Goal: Register for event/course

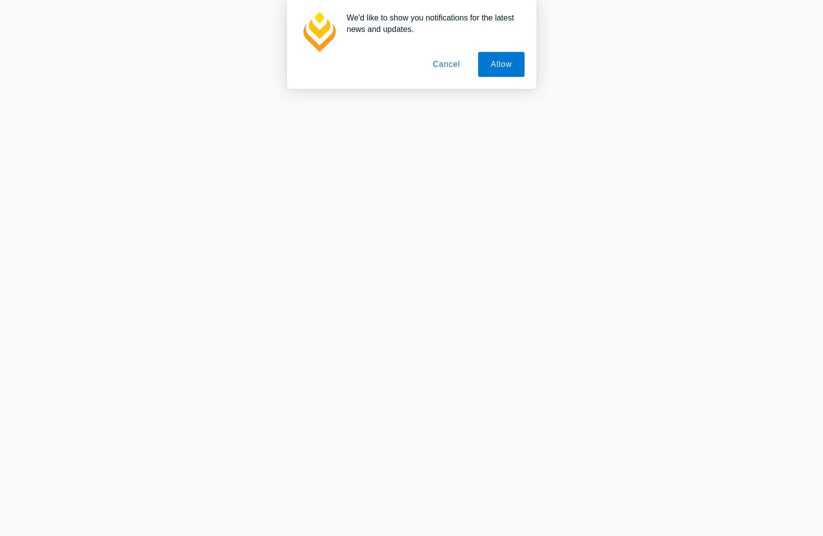
scroll to position [2, 0]
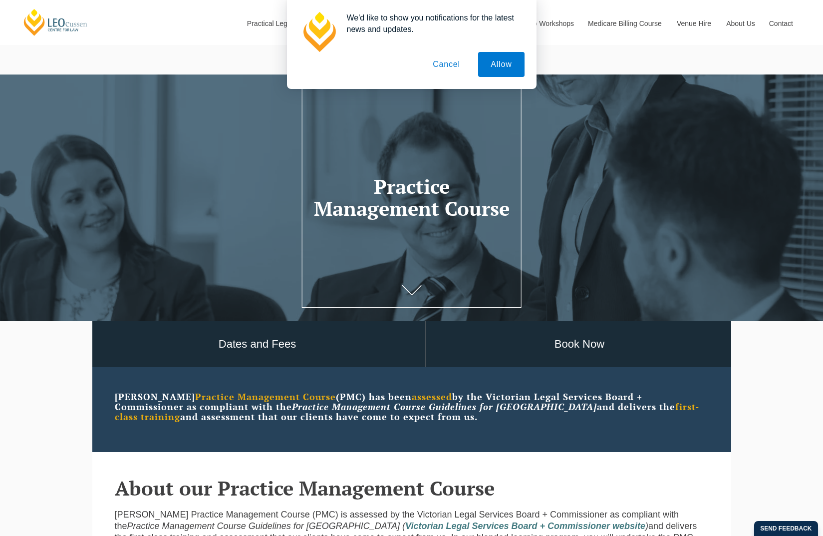
click at [452, 67] on button "Cancel" at bounding box center [446, 64] width 52 height 25
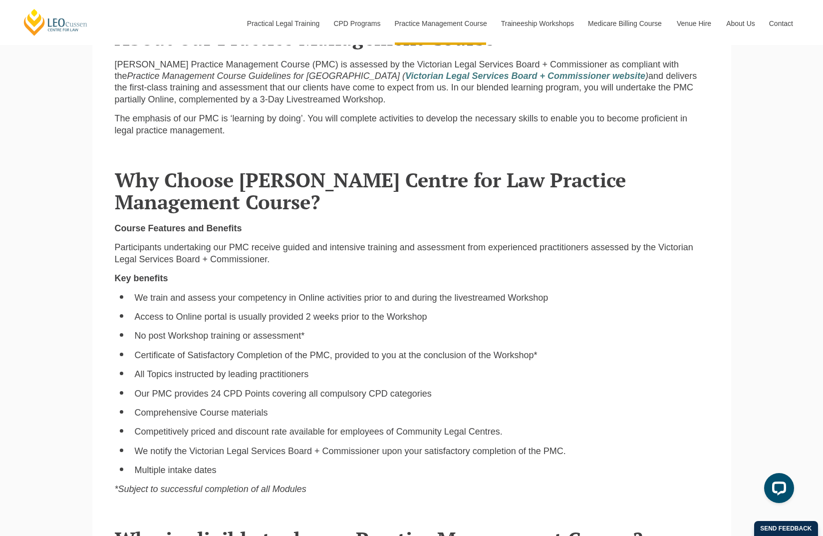
scroll to position [488, 0]
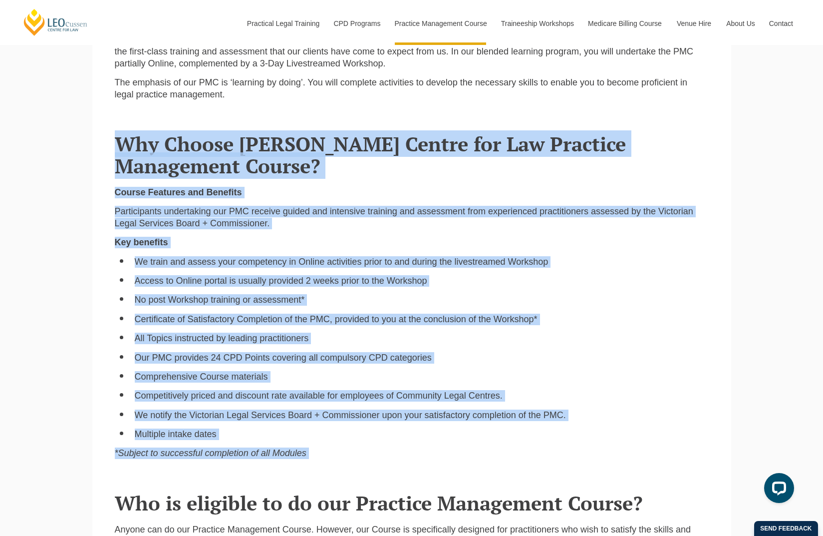
drag, startPoint x: 282, startPoint y: 401, endPoint x: 65, endPoint y: 113, distance: 360.8
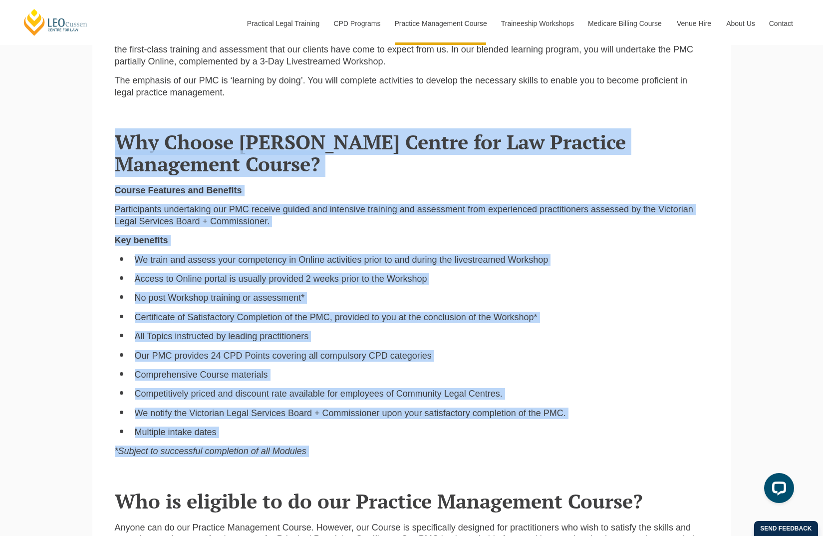
scroll to position [490, 0]
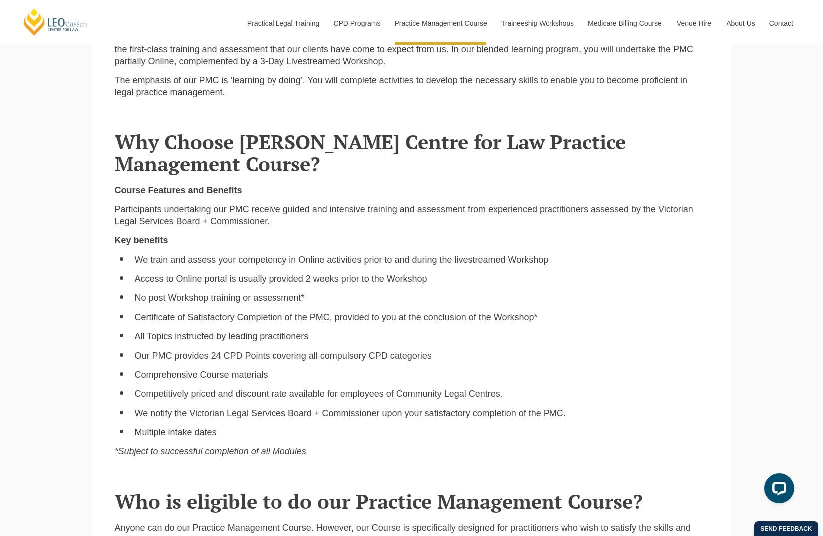
click at [376, 461] on div "Course Features and Benefits Participants undertaking our PMC receive guided an…" at bounding box center [411, 325] width 609 height 280
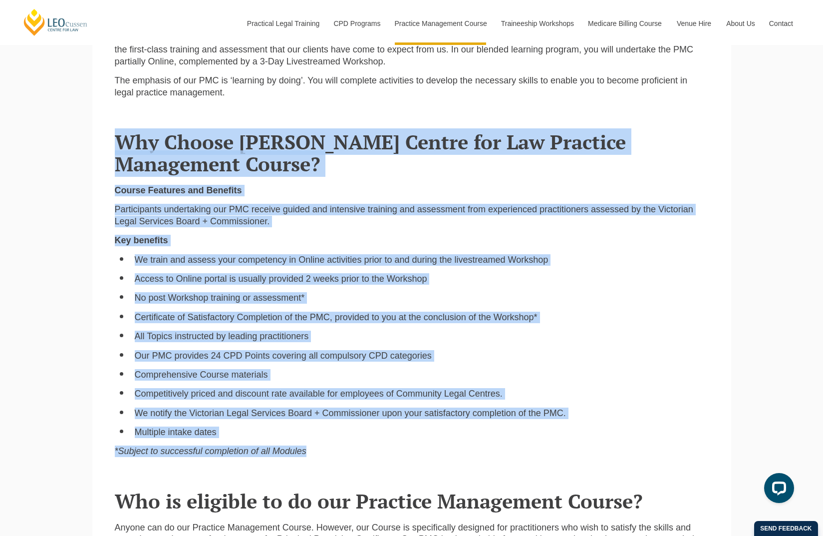
drag, startPoint x: 376, startPoint y: 460, endPoint x: 458, endPoint y: 191, distance: 281.4
click at [458, 114] on section "Why Choose Leo Cussen Centre for Law Practice Management Course? Course Feature…" at bounding box center [411, 285] width 639 height 359
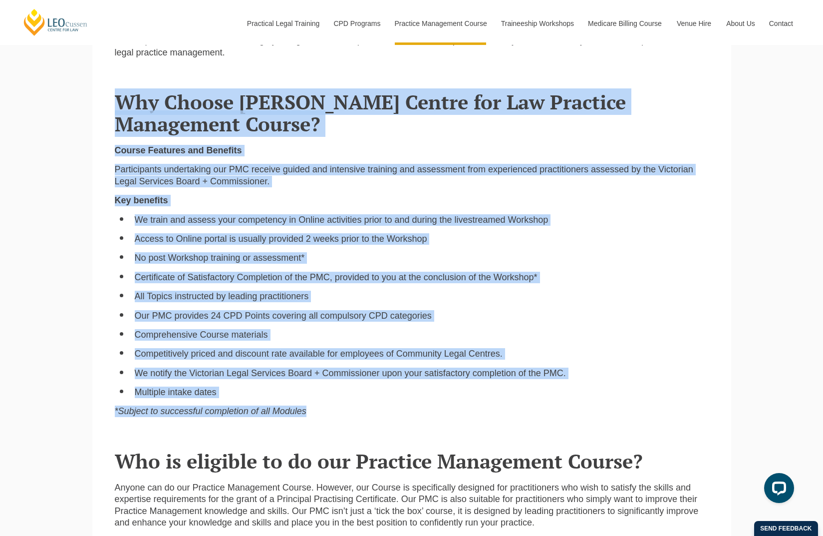
scroll to position [533, 0]
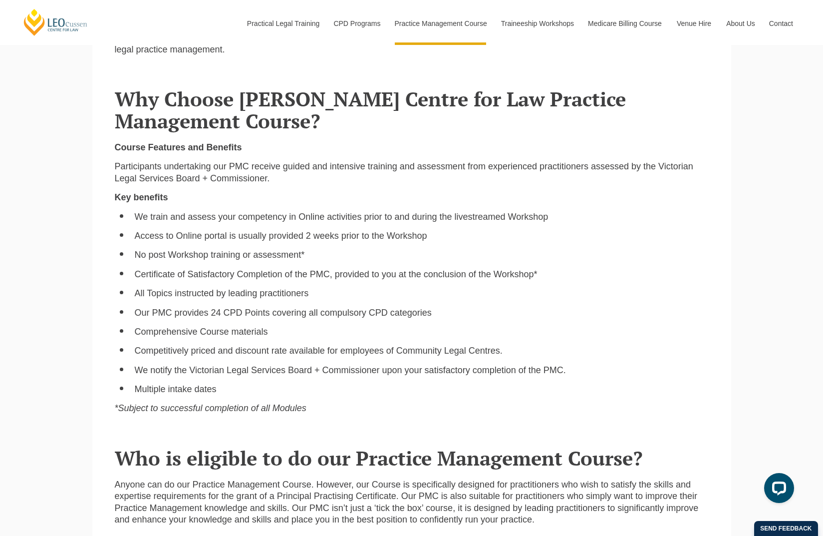
click at [317, 424] on header "Who is eligible to do our Practice Management Course?" at bounding box center [412, 445] width 594 height 47
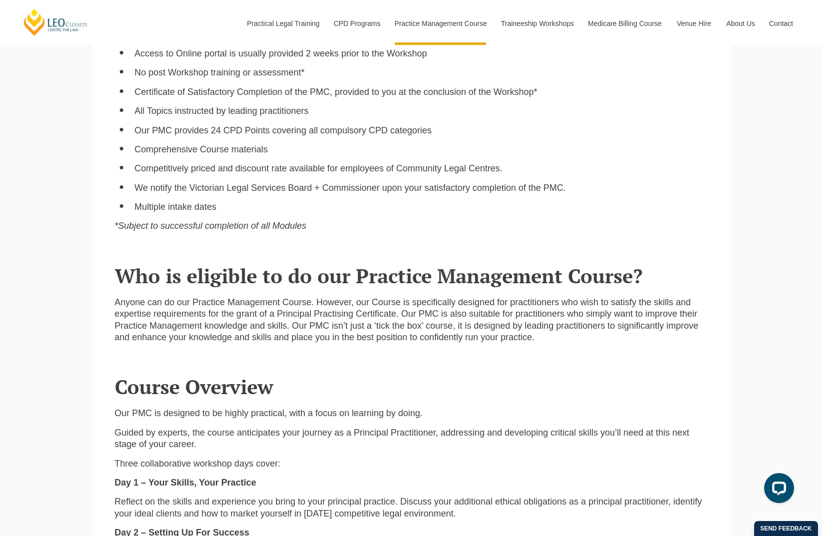
scroll to position [747, 0]
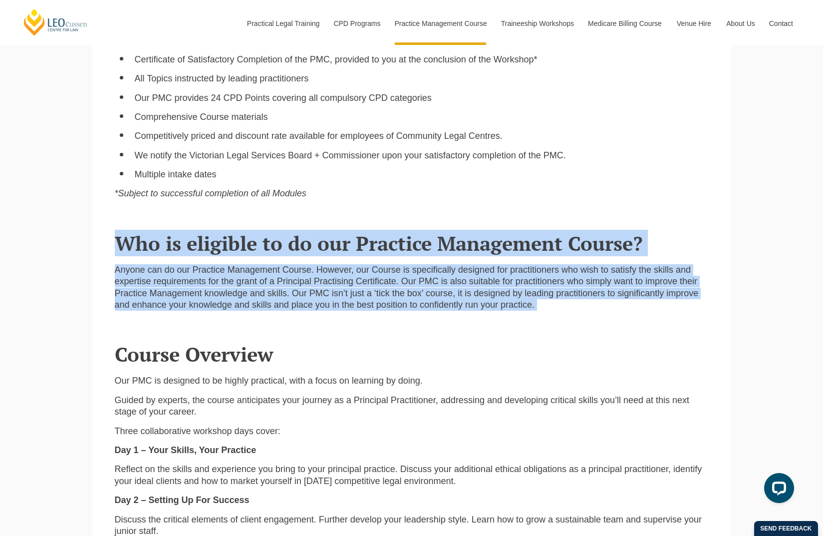
drag, startPoint x: 199, startPoint y: 280, endPoint x: 385, endPoint y: 327, distance: 191.7
click at [385, 327] on main "Dates and Fees Book Now Leo Cussen Practice Management Course (PMC) has been as…" at bounding box center [412, 436] width 624 height 1720
click at [385, 327] on header "Course Overview" at bounding box center [412, 341] width 594 height 47
drag, startPoint x: 388, startPoint y: 328, endPoint x: 409, endPoint y: 199, distance: 130.6
click at [409, 199] on main "Dates and Fees Book Now Leo Cussen Practice Management Course (PMC) has been as…" at bounding box center [412, 436] width 624 height 1720
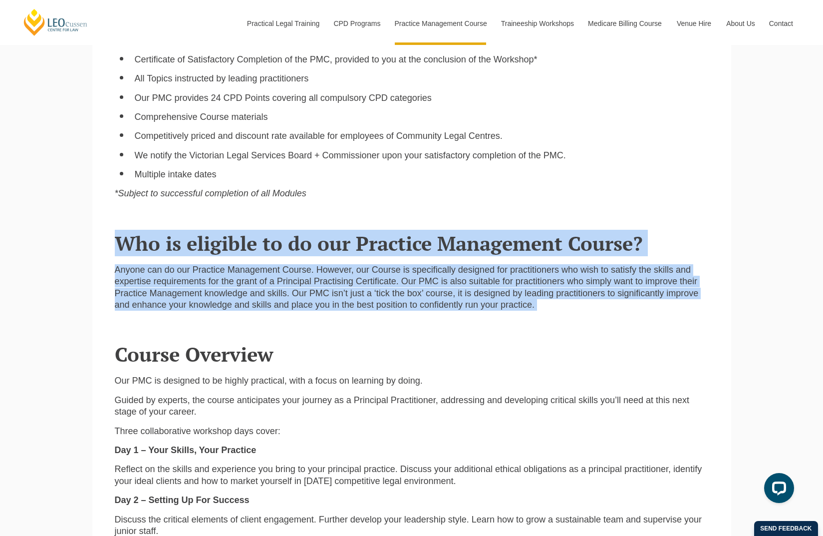
click at [409, 199] on p "*Subject to successful completion of all Modules" at bounding box center [412, 193] width 594 height 11
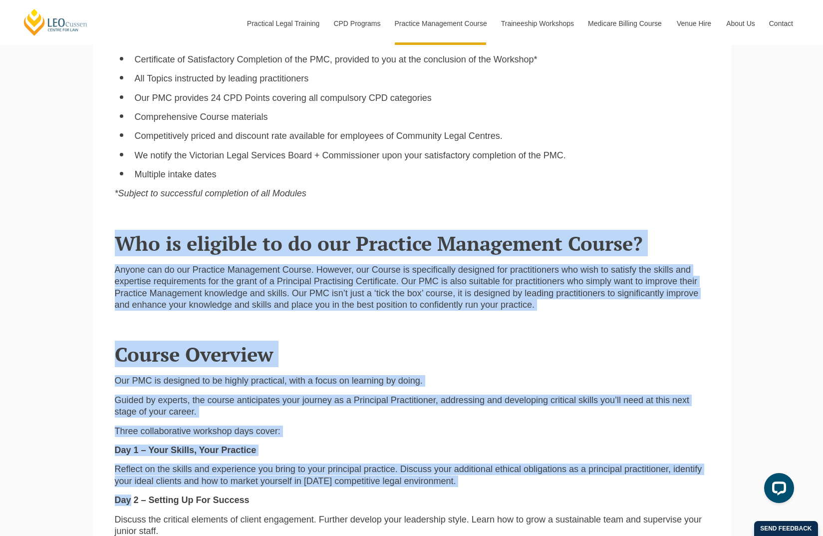
drag, startPoint x: 409, startPoint y: 199, endPoint x: 404, endPoint y: 492, distance: 292.6
click at [405, 492] on main "Dates and Fees Book Now Leo Cussen Practice Management Course (PMC) has been as…" at bounding box center [412, 436] width 624 height 1720
click at [404, 492] on div "Our PMC is designed to be highly practical, with a focus on learning by doing. …" at bounding box center [411, 519] width 609 height 289
drag, startPoint x: 404, startPoint y: 492, endPoint x: 369, endPoint y: 204, distance: 289.7
click at [369, 204] on main "Dates and Fees Book Now Leo Cussen Practice Management Course (PMC) has been as…" at bounding box center [412, 436] width 624 height 1720
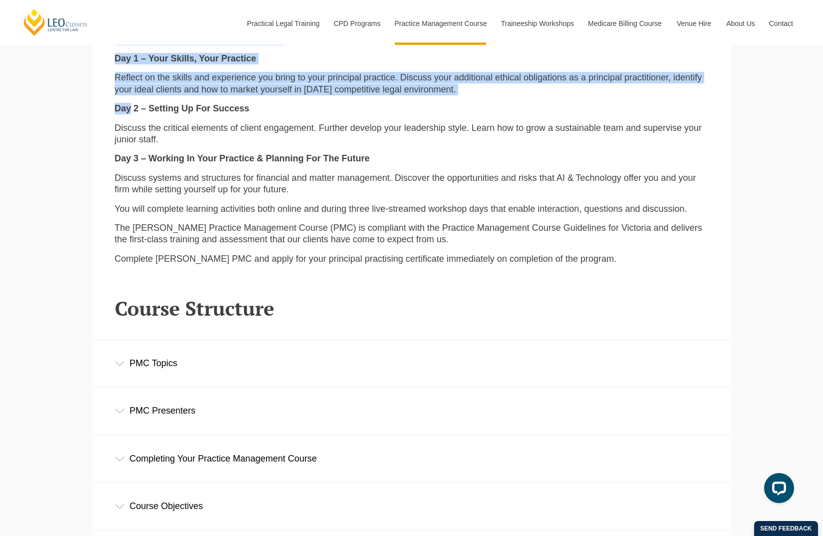
scroll to position [1141, 0]
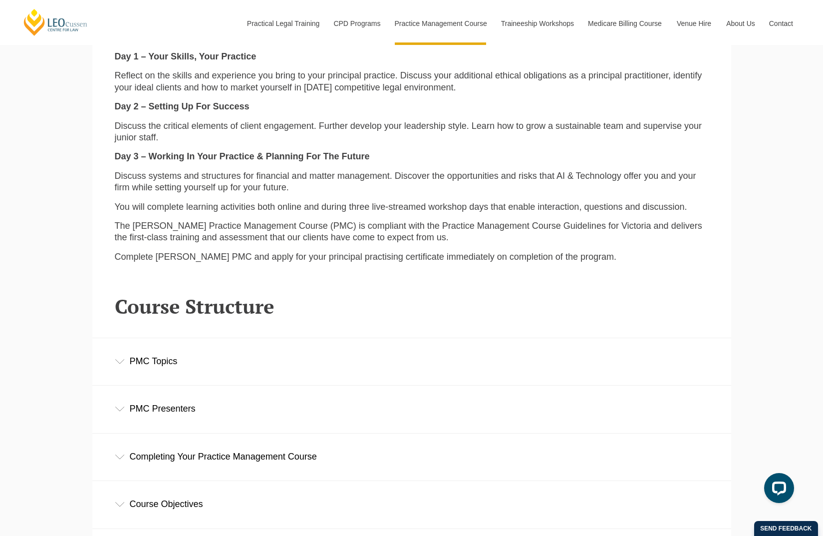
click at [147, 220] on p "The Leo Cussen Practice Management Course (PMC) is compliant with the Practice …" at bounding box center [412, 231] width 594 height 23
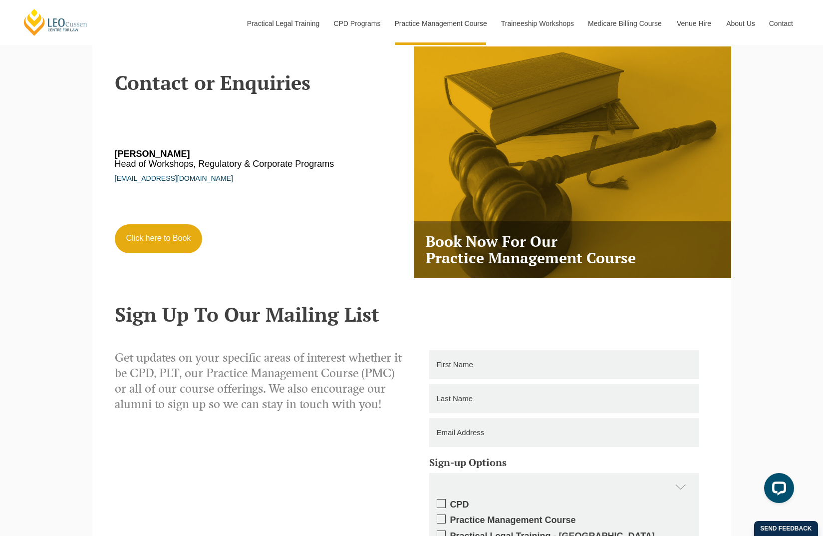
scroll to position [1771, 0]
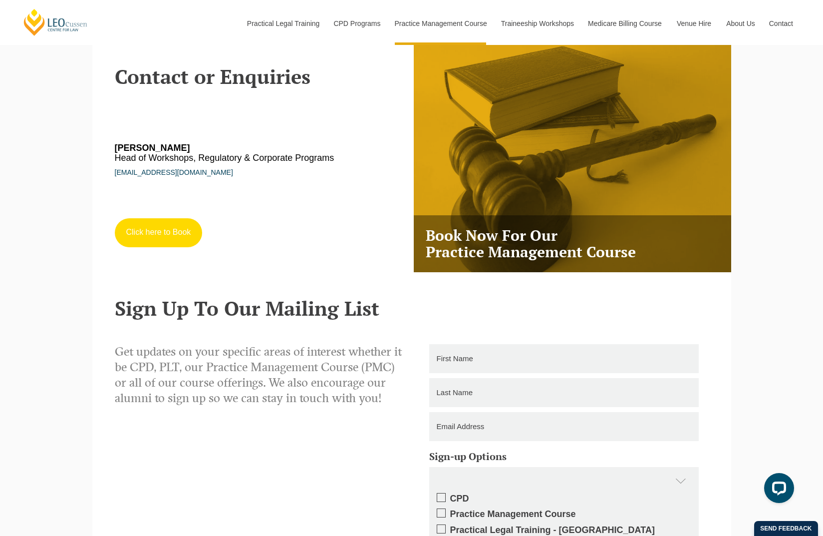
click at [164, 227] on link "Click here to Book" at bounding box center [159, 232] width 88 height 29
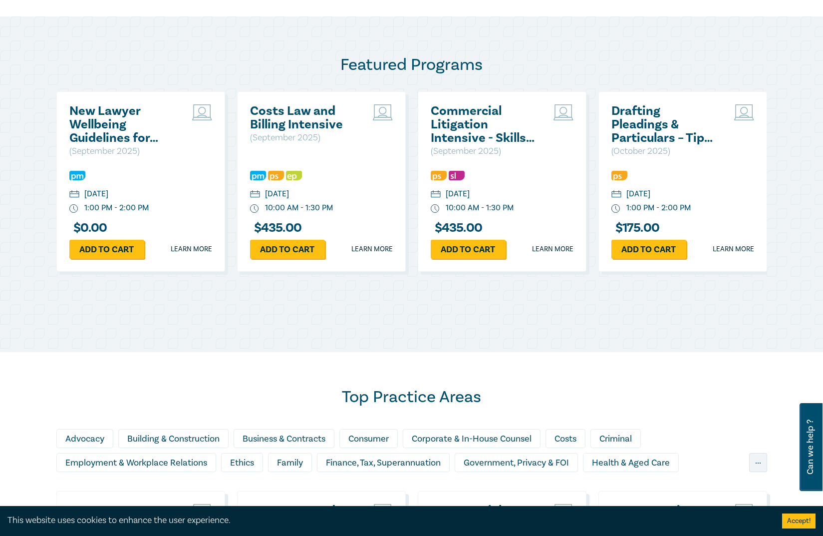
scroll to position [207, 0]
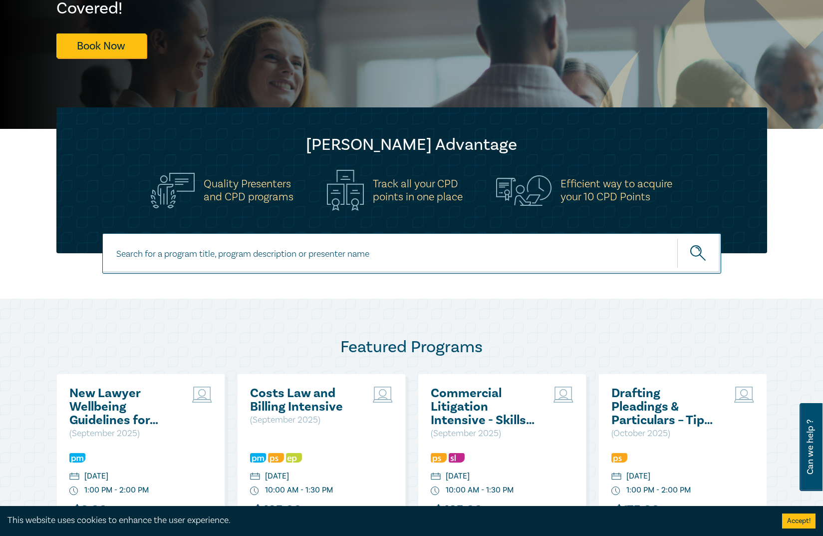
drag, startPoint x: 213, startPoint y: 253, endPoint x: 211, endPoint y: 259, distance: 6.3
click at [211, 259] on input at bounding box center [411, 253] width 619 height 40
type input "practice management"
click at [677, 238] on button "submit" at bounding box center [699, 253] width 44 height 30
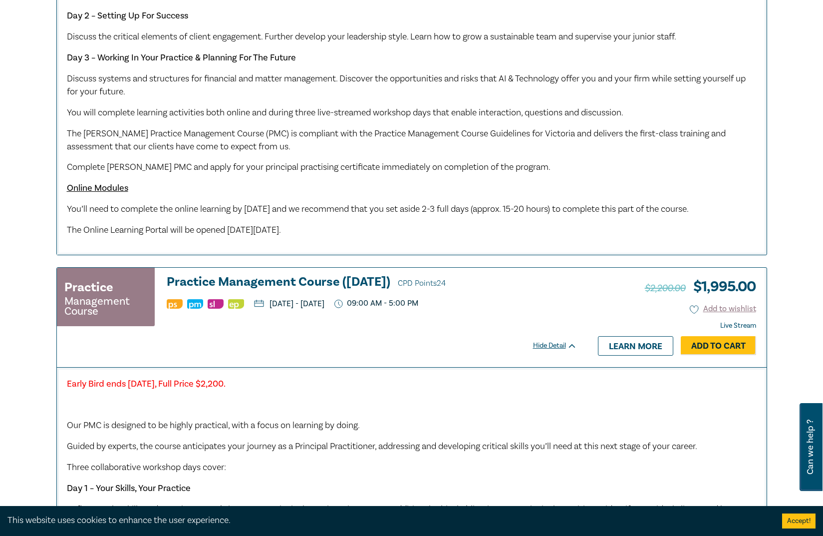
scroll to position [750, 0]
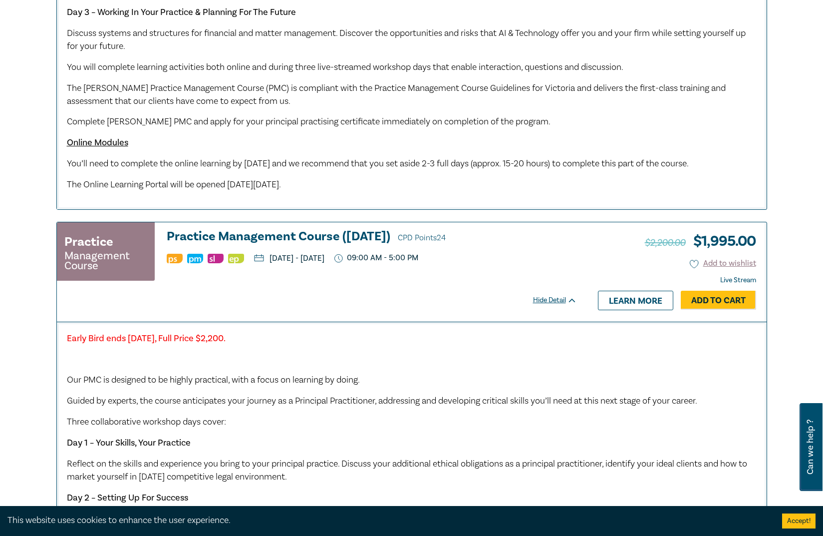
drag, startPoint x: 441, startPoint y: 127, endPoint x: 438, endPoint y: 196, distance: 68.9
click at [438, 191] on div "Our PMC is designed to be highly practical, with a focus on learning by doing. …" at bounding box center [412, 19] width 690 height 344
click at [438, 191] on p "The Online Learning Portal will be opened on Friday 19 September 2025." at bounding box center [412, 184] width 690 height 13
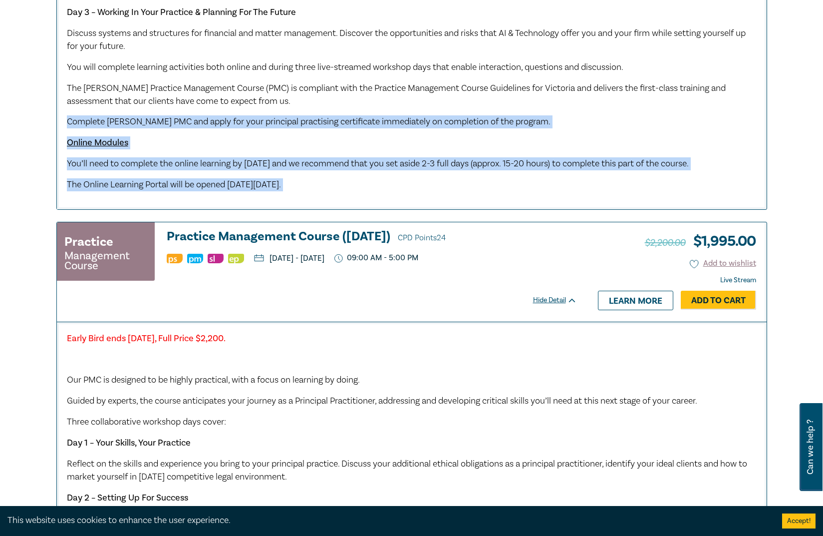
drag, startPoint x: 438, startPoint y: 196, endPoint x: 421, endPoint y: 112, distance: 85.6
click at [421, 112] on div "Our PMC is designed to be highly practical, with a focus on learning by doing. …" at bounding box center [412, 19] width 690 height 344
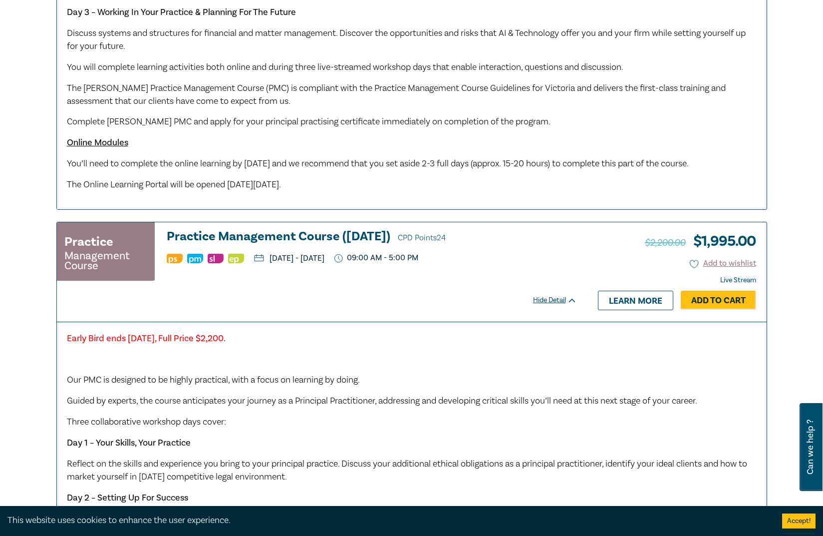
drag, startPoint x: 418, startPoint y: 104, endPoint x: 402, endPoint y: 201, distance: 98.2
click at [402, 191] on div "Our PMC is designed to be highly practical, with a focus on learning by doing. …" at bounding box center [412, 19] width 690 height 344
click at [402, 191] on p "The Online Learning Portal will be opened on Friday 19 September 2025." at bounding box center [412, 184] width 690 height 13
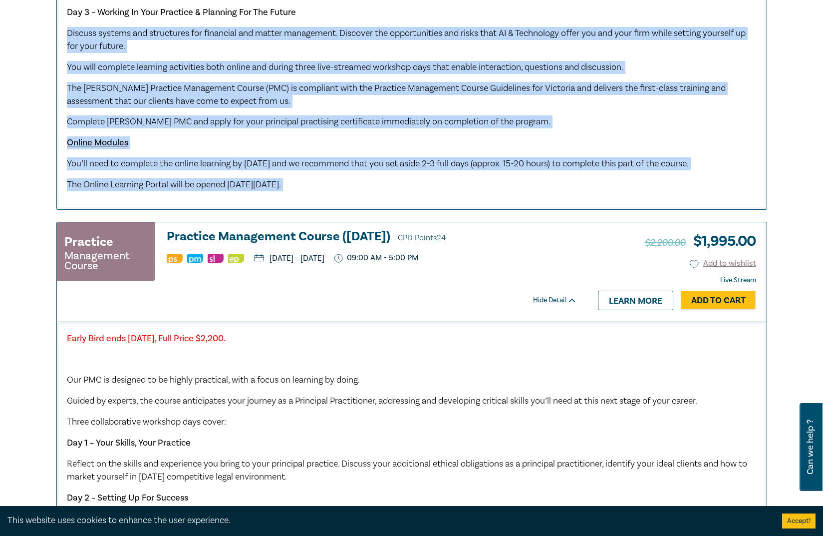
drag, startPoint x: 402, startPoint y: 201, endPoint x: 387, endPoint y: 22, distance: 179.3
click at [387, 22] on div "Our PMC is designed to be highly practical, with a focus on learning by doing. …" at bounding box center [412, 19] width 690 height 344
drag, startPoint x: 387, startPoint y: 22, endPoint x: 376, endPoint y: 200, distance: 177.6
click at [378, 209] on div "Our PMC is designed to be highly practical, with a focus on learning by doing. …" at bounding box center [412, 22] width 710 height 373
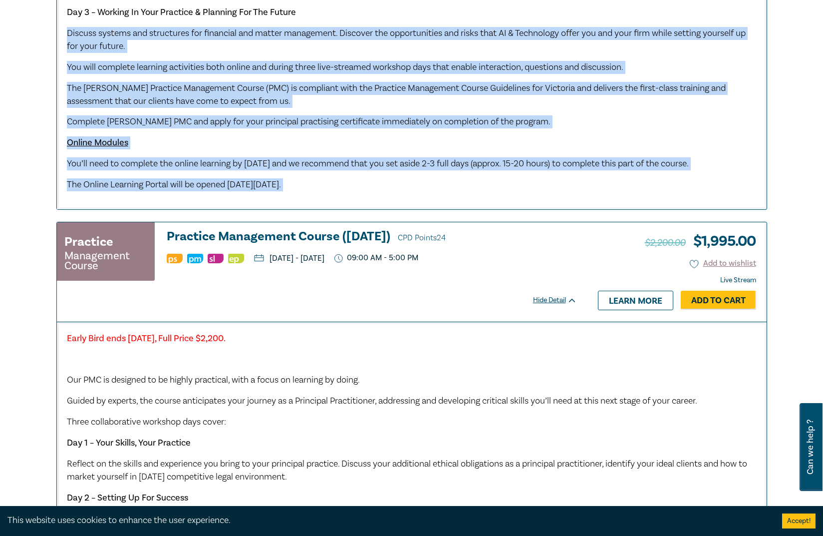
click at [376, 191] on p "The Online Learning Portal will be opened on Friday 19 September 2025." at bounding box center [412, 184] width 690 height 13
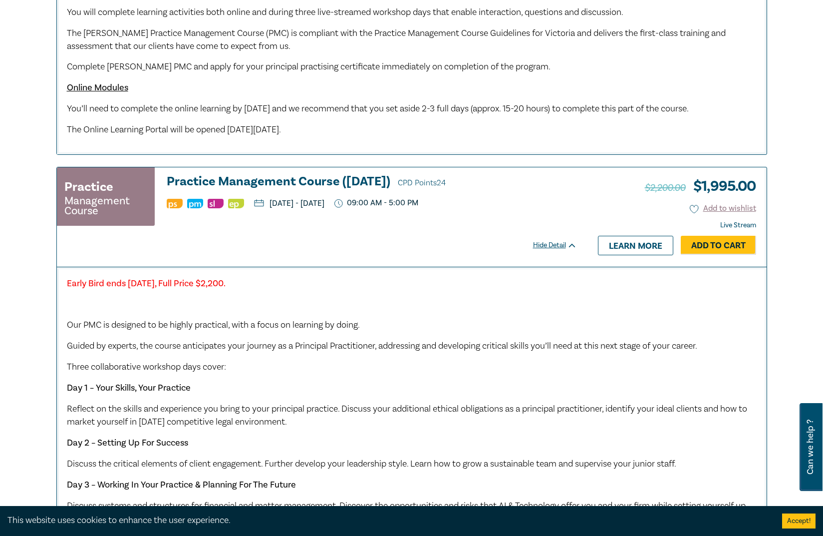
scroll to position [890, 0]
